Goal: Entertainment & Leisure: Consume media (video, audio)

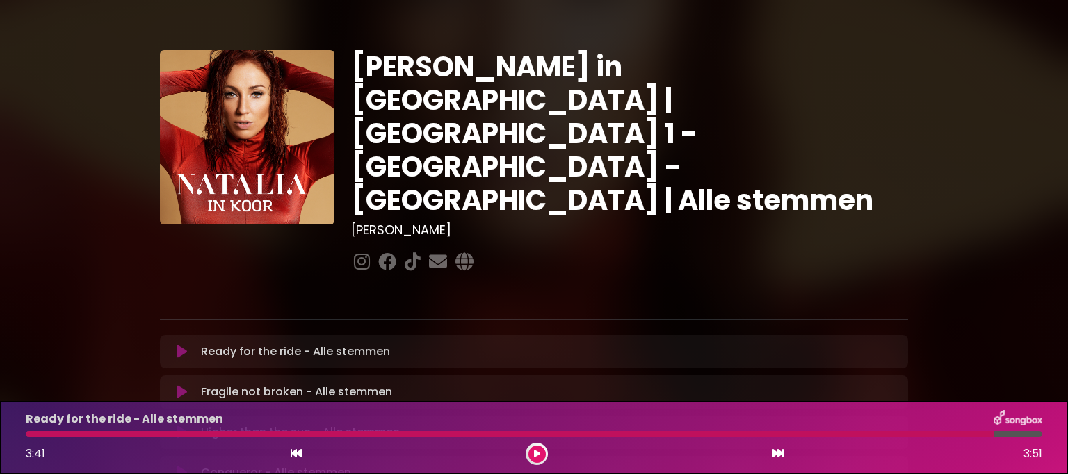
click at [184, 345] on icon at bounding box center [182, 352] width 10 height 14
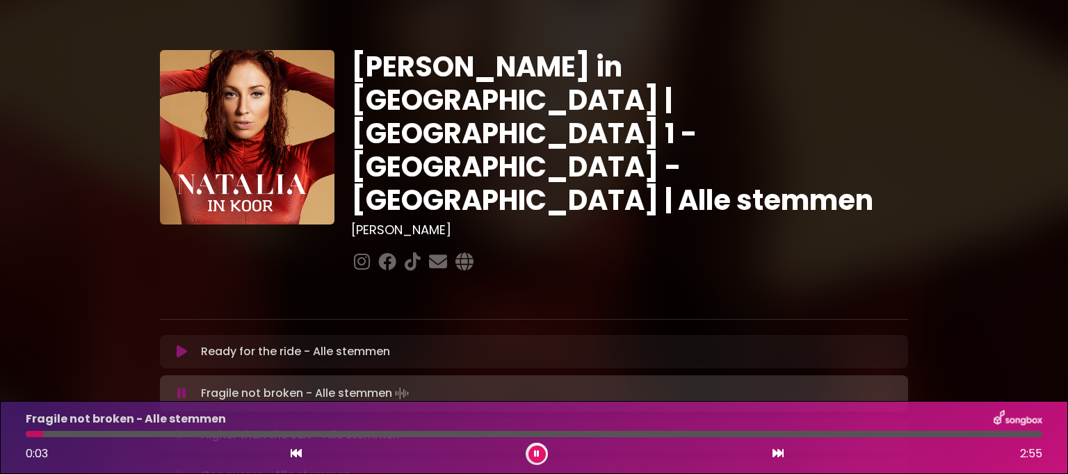
click at [186, 345] on icon at bounding box center [182, 352] width 10 height 14
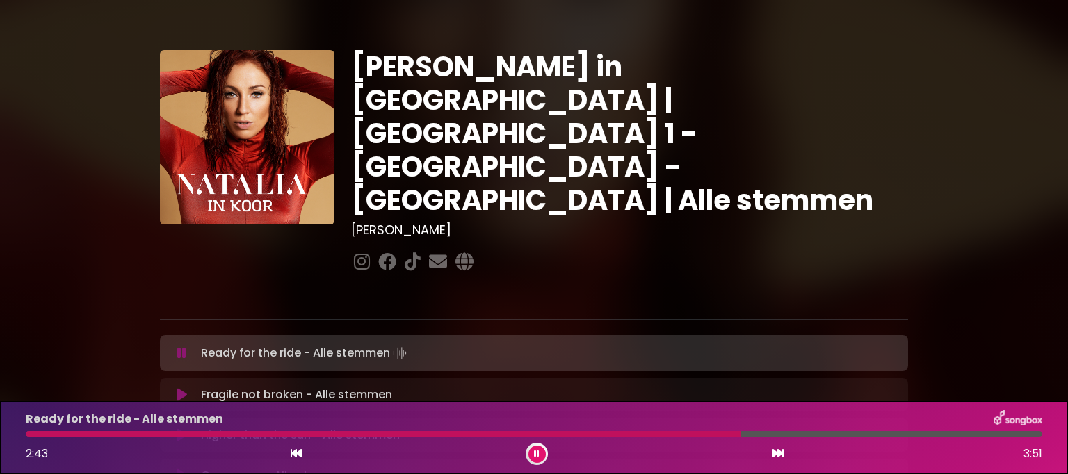
click at [533, 450] on button at bounding box center [537, 454] width 17 height 17
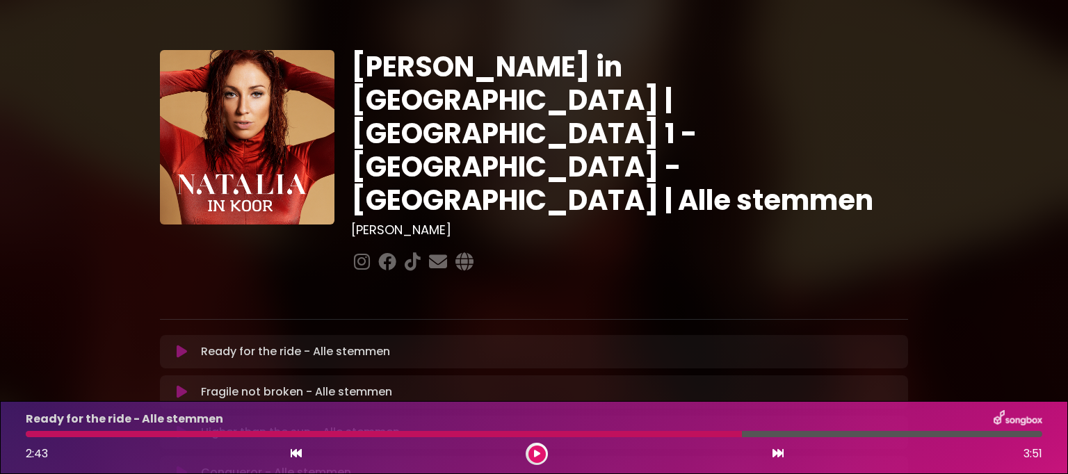
click at [602, 428] on div "Ready for the ride - Alle stemmen" at bounding box center [534, 419] width 1034 height 18
click at [627, 431] on div "Ready for the ride - Alle stemmen 2:43 3:51" at bounding box center [534, 437] width 1034 height 55
click at [623, 433] on div at bounding box center [384, 434] width 716 height 6
click at [650, 435] on div at bounding box center [384, 434] width 716 height 6
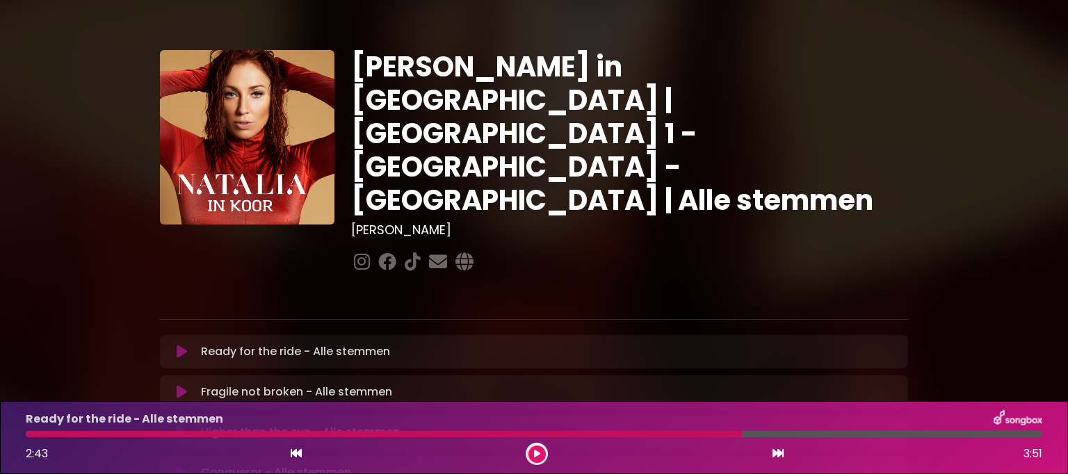
click at [545, 452] on button at bounding box center [537, 454] width 17 height 17
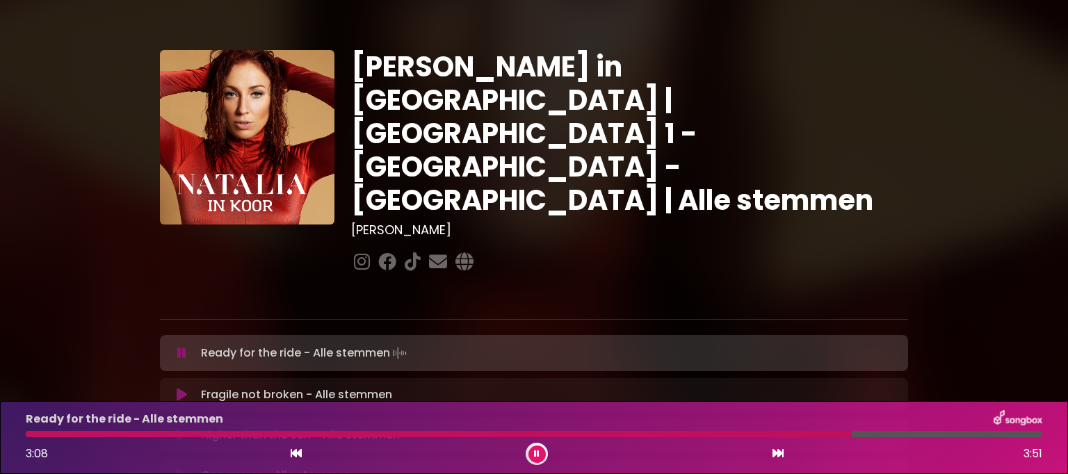
click at [657, 428] on div "Ready for the ride - Alle stemmen" at bounding box center [534, 419] width 1034 height 18
click at [653, 438] on div at bounding box center [441, 434] width 830 height 6
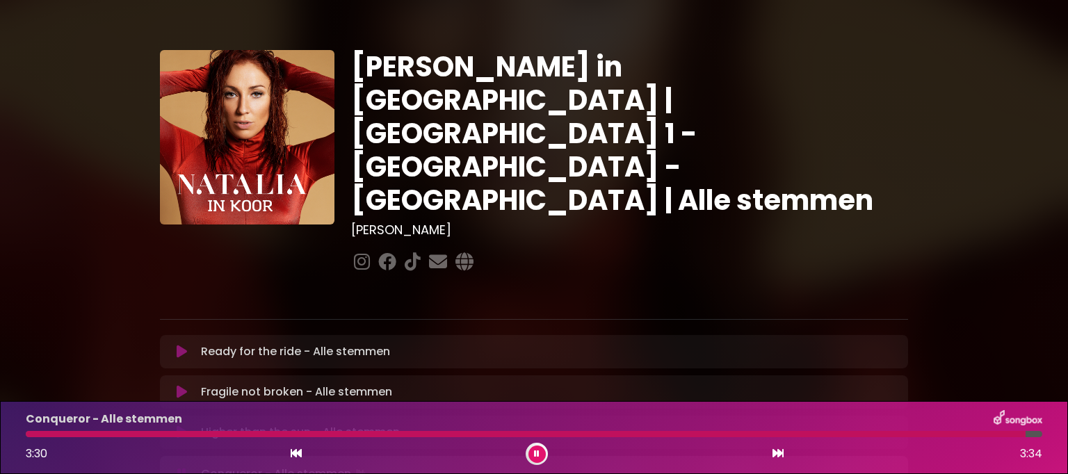
click at [534, 458] on button at bounding box center [537, 454] width 17 height 17
click at [529, 456] on button at bounding box center [537, 454] width 17 height 17
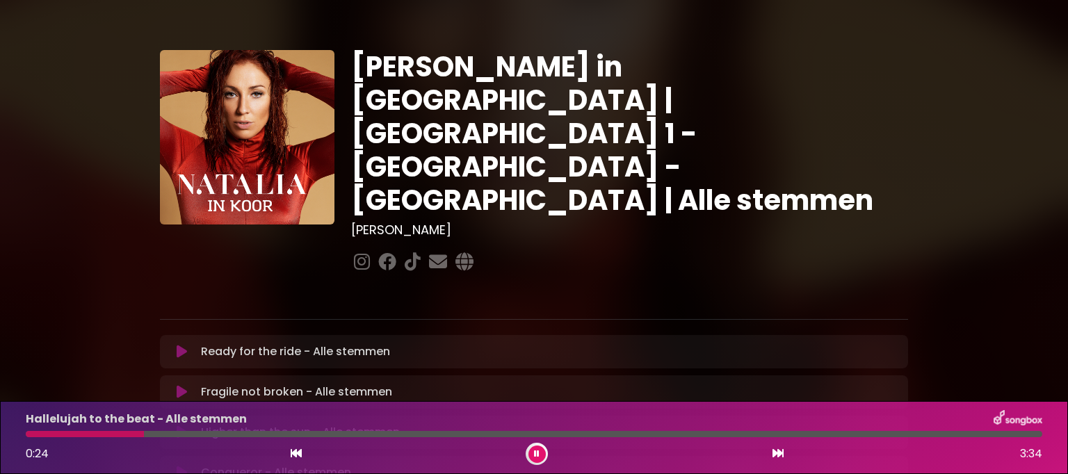
click at [31, 435] on div at bounding box center [85, 434] width 118 height 6
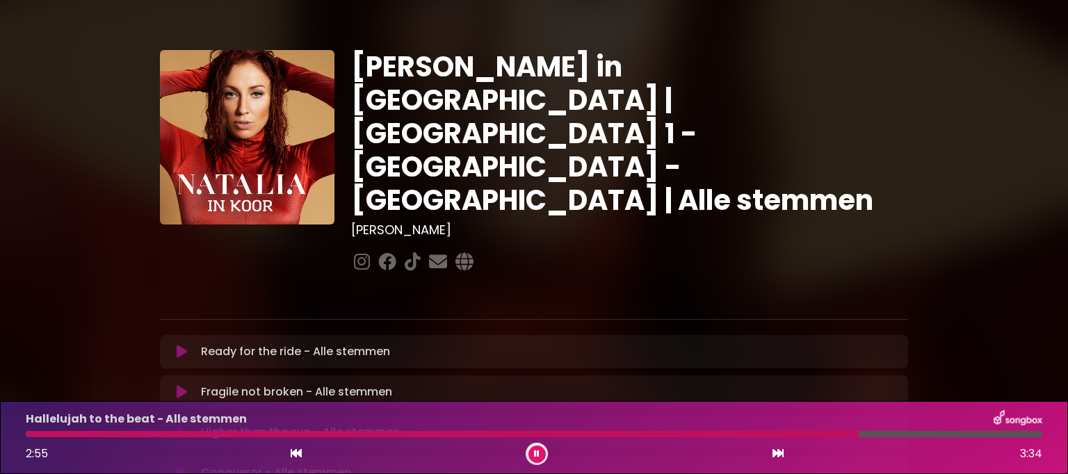
click at [26, 435] on div at bounding box center [442, 434] width 833 height 6
click at [546, 452] on div at bounding box center [537, 454] width 22 height 22
click at [536, 456] on icon at bounding box center [537, 454] width 6 height 8
click at [32, 436] on div at bounding box center [499, 434] width 946 height 6
click at [32, 437] on div at bounding box center [499, 434] width 946 height 6
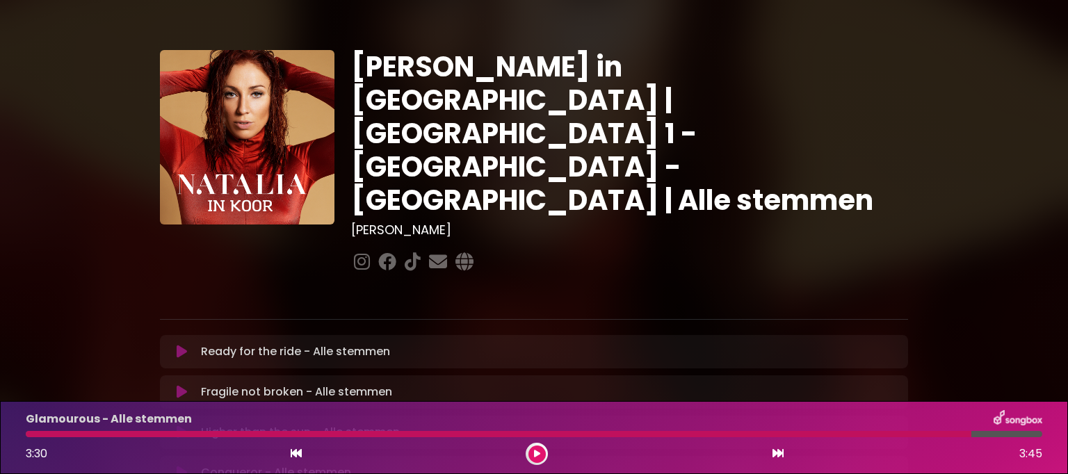
click at [536, 458] on icon at bounding box center [537, 454] width 6 height 8
